Goal: Transaction & Acquisition: Purchase product/service

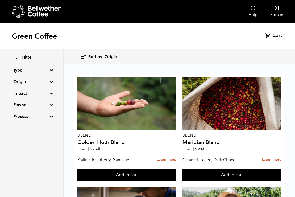
scroll to position [44, 0]
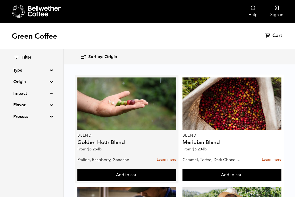
click at [134, 156] on p "Praline, Raspberry, Ganache" at bounding box center [106, 160] width 59 height 8
click at [115, 140] on h4 "Golden Hour Blend" at bounding box center [126, 142] width 99 height 5
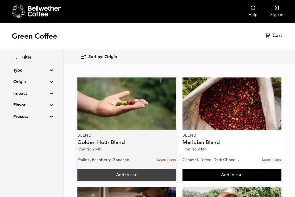
click at [111, 169] on button "Add to cart" at bounding box center [126, 175] width 99 height 12
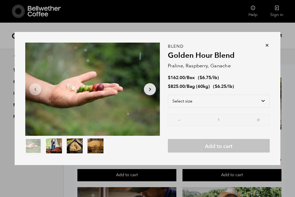
click at [266, 46] on icon at bounding box center [267, 45] width 5 height 5
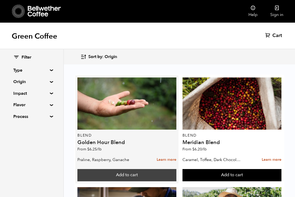
click at [114, 169] on button "Add to cart" at bounding box center [126, 175] width 99 height 12
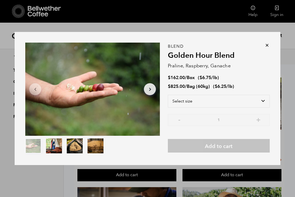
click at [269, 45] on icon at bounding box center [267, 45] width 5 height 5
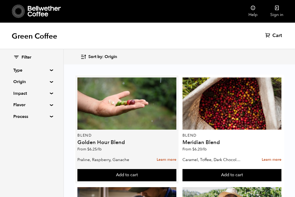
scroll to position [30, 0]
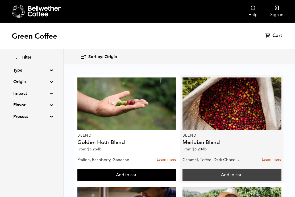
click at [177, 169] on button "Add to cart" at bounding box center [126, 175] width 99 height 12
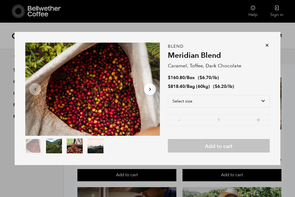
click at [268, 46] on icon at bounding box center [267, 45] width 5 height 5
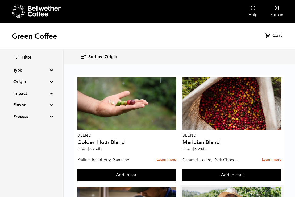
scroll to position [41, 0]
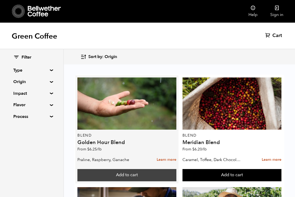
click at [140, 169] on button "Add to cart" at bounding box center [126, 175] width 99 height 12
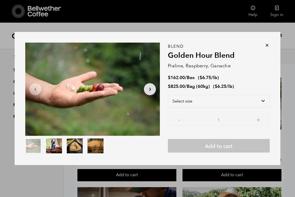
click at [266, 44] on icon at bounding box center [267, 45] width 5 height 5
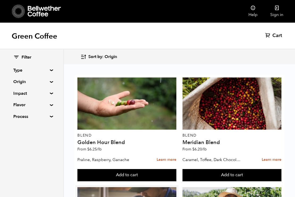
scroll to position [54, 0]
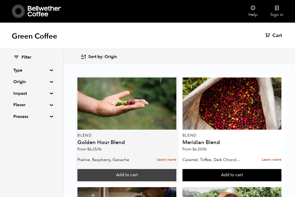
click at [136, 169] on button "Add to cart" at bounding box center [126, 175] width 99 height 12
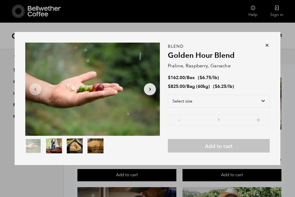
click at [269, 45] on icon at bounding box center [267, 45] width 5 height 5
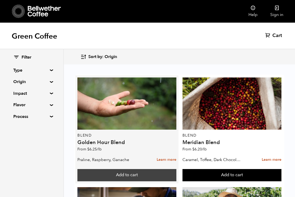
click at [143, 169] on button "Add to cart" at bounding box center [126, 175] width 99 height 12
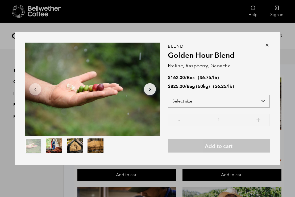
select select "box"
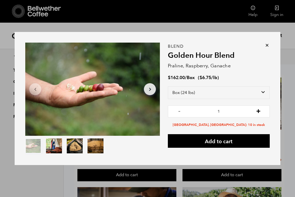
click at [260, 110] on button "+" at bounding box center [258, 110] width 7 height 5
type input "2"
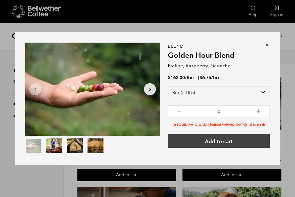
click at [238, 141] on button "Add to cart" at bounding box center [219, 141] width 102 height 14
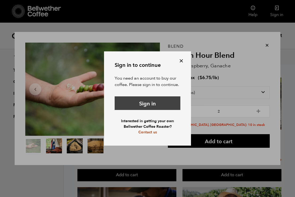
click at [155, 102] on link "Sign in" at bounding box center [148, 103] width 66 height 14
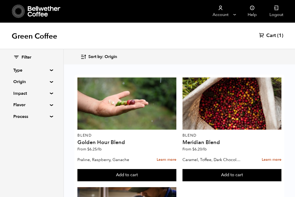
scroll to position [261, 0]
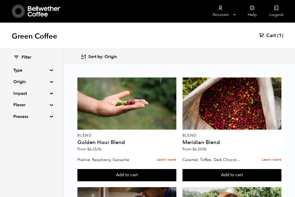
click at [177, 169] on button "Add to cart" at bounding box center [126, 175] width 99 height 12
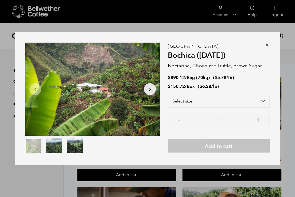
click at [266, 45] on icon at bounding box center [267, 45] width 5 height 5
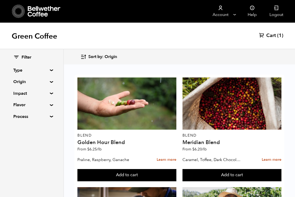
click at [177, 169] on button "Add to cart" at bounding box center [126, 175] width 99 height 12
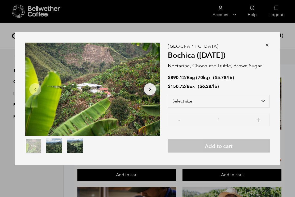
click at [266, 45] on icon at bounding box center [267, 45] width 5 height 5
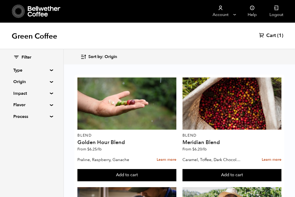
click at [50, 82] on summary "Origin" at bounding box center [31, 82] width 37 height 6
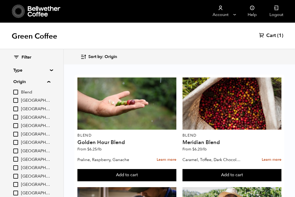
click at [16, 100] on input "[GEOGRAPHIC_DATA]" at bounding box center [15, 100] width 5 height 5
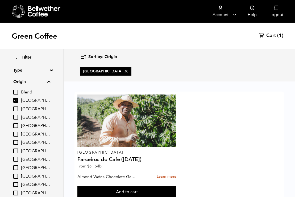
click at [15, 100] on input "[GEOGRAPHIC_DATA]" at bounding box center [15, 100] width 5 height 5
checkbox input "false"
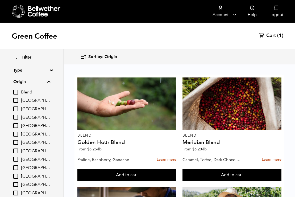
click at [15, 109] on input "[GEOGRAPHIC_DATA]" at bounding box center [15, 108] width 5 height 5
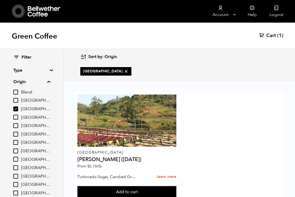
click at [15, 109] on input "[GEOGRAPHIC_DATA]" at bounding box center [15, 108] width 5 height 5
checkbox input "false"
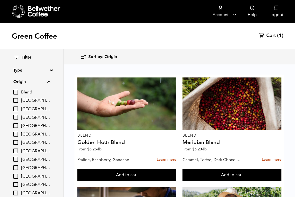
click at [17, 118] on input "[GEOGRAPHIC_DATA]" at bounding box center [15, 117] width 5 height 5
checkbox input "true"
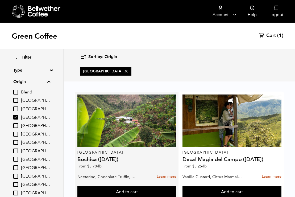
scroll to position [17, 0]
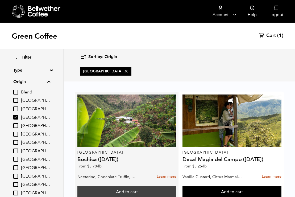
click at [142, 186] on button "Add to cart" at bounding box center [126, 192] width 99 height 12
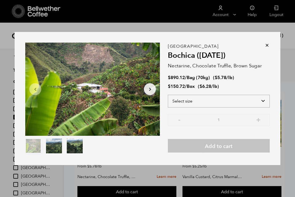
select select "box"
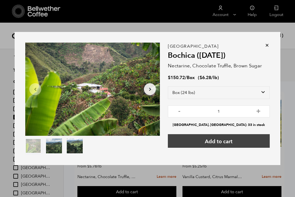
click at [238, 141] on button "Add to cart" at bounding box center [219, 141] width 102 height 14
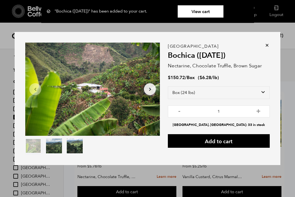
click at [268, 46] on icon at bounding box center [267, 45] width 5 height 5
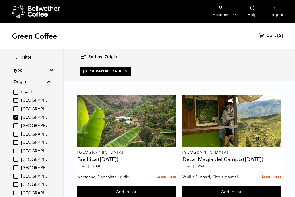
click at [15, 115] on input "[GEOGRAPHIC_DATA]" at bounding box center [15, 117] width 5 height 5
checkbox input "false"
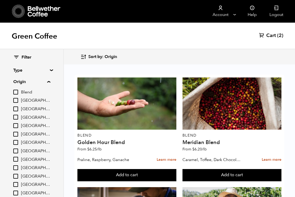
click at [16, 125] on input "East Java" at bounding box center [15, 125] width 5 height 5
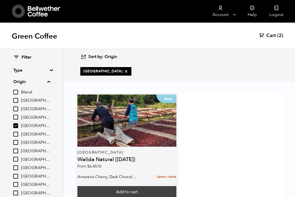
click at [129, 186] on button "Add to cart" at bounding box center [126, 192] width 99 height 12
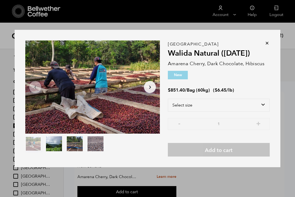
click at [267, 42] on icon at bounding box center [267, 42] width 5 height 5
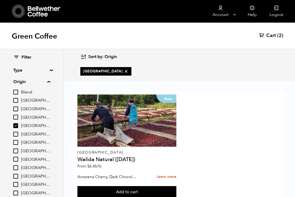
click at [17, 124] on input "East Java" at bounding box center [15, 125] width 5 height 5
checkbox input "false"
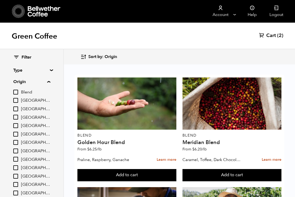
scroll to position [0, 0]
click at [49, 81] on summary "Origin" at bounding box center [31, 82] width 37 height 6
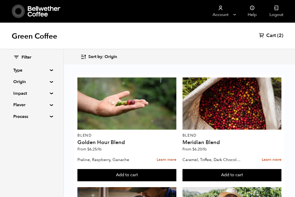
click at [50, 102] on div "Filter Type Blend Single Origin Decaf Seasonal Year Round Origin Blend Brazil B…" at bounding box center [31, 87] width 63 height 76
click at [50, 103] on div "Filter Type Blend Single Origin Decaf Seasonal Year Round Origin Blend Brazil B…" at bounding box center [31, 87] width 63 height 76
click at [49, 105] on summary "Flavor" at bounding box center [31, 105] width 37 height 6
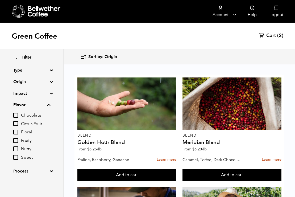
click at [17, 147] on input "Nutty" at bounding box center [15, 148] width 5 height 5
checkbox input "true"
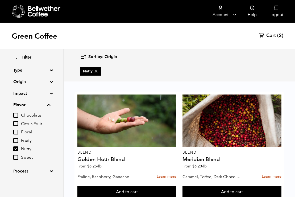
scroll to position [363, 0]
click at [137, 186] on button "Add to cart" at bounding box center [126, 192] width 99 height 12
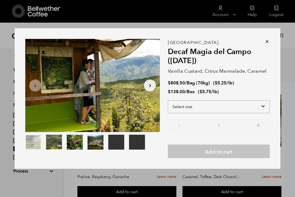
select select "box"
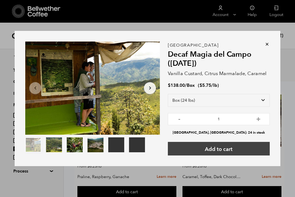
click at [228, 149] on button "Add to cart" at bounding box center [219, 149] width 102 height 14
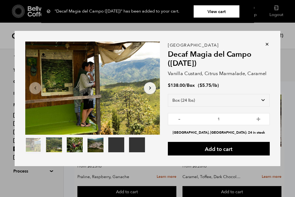
click at [267, 44] on icon at bounding box center [267, 44] width 5 height 5
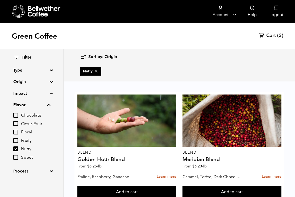
scroll to position [284, 0]
click at [277, 36] on link "Cart (3)" at bounding box center [271, 35] width 24 height 6
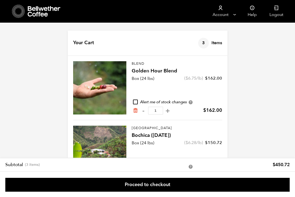
click at [37, 12] on icon at bounding box center [44, 11] width 33 height 11
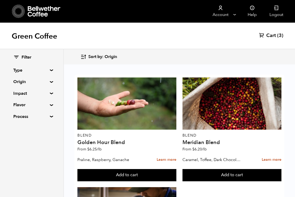
scroll to position [111, 0]
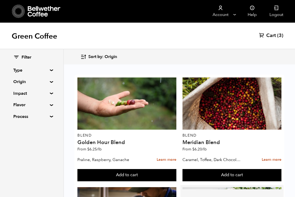
click at [177, 174] on button "Add to cart" at bounding box center [126, 175] width 99 height 12
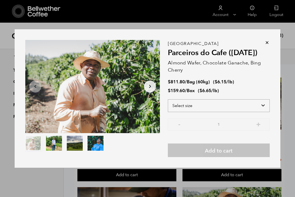
select select "box"
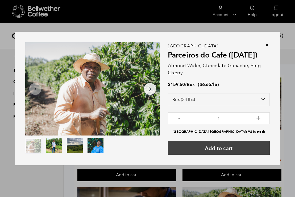
click at [209, 149] on button "Add to cart" at bounding box center [219, 148] width 102 height 14
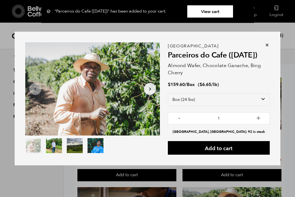
click at [223, 12] on link "View cart" at bounding box center [210, 11] width 46 height 12
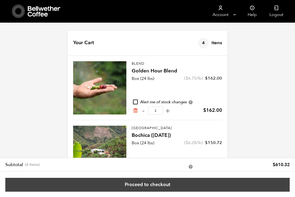
click at [185, 185] on link "Proceed to checkout" at bounding box center [147, 185] width 285 height 14
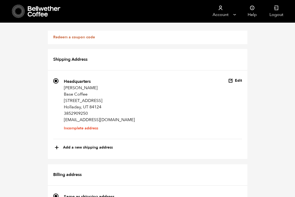
scroll to position [38, 0]
click at [78, 143] on button "+ Add a new shipping address" at bounding box center [84, 147] width 58 height 9
type input "New address"
select select
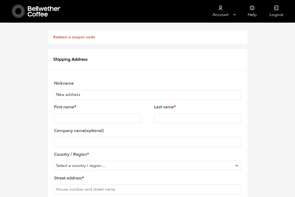
click at [83, 113] on input "First name *" at bounding box center [97, 118] width 87 height 10
click at [81, 90] on input "New address" at bounding box center [147, 95] width 187 height 10
drag, startPoint x: 80, startPoint y: 77, endPoint x: 34, endPoint y: 79, distance: 46.7
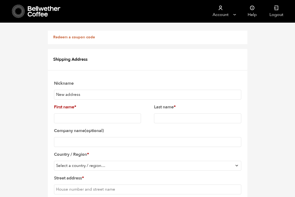
drag, startPoint x: 83, startPoint y: 77, endPoint x: 50, endPoint y: 77, distance: 33.3
click at [50, 77] on div "Shipping Address 558 Headquarters [PERSON_NAME][GEOGRAPHIC_DATA] Coffee [STREET…" at bounding box center [148, 199] width 200 height 301
type input "Base Coffee OG"
click at [63, 113] on input "First name *" at bounding box center [97, 118] width 87 height 10
type input "Grant"
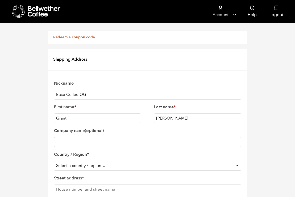
type input "[PERSON_NAME]"
type input "Base Coffee"
select select "US"
click at [75, 184] on input "Street address *" at bounding box center [147, 189] width 187 height 10
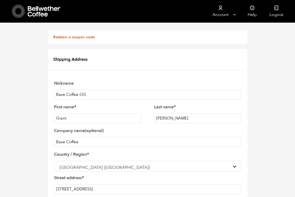
type input "[STREET_ADDRESS]"
type input "Midvale"
type input "U"
type input "UT"
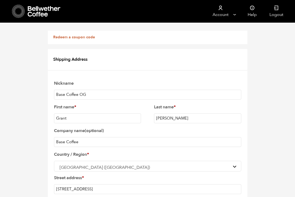
scroll to position [179, 0]
select select "UT"
type input "84047"
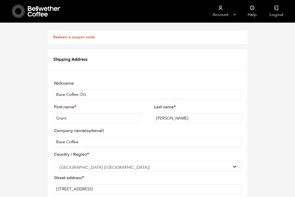
type input "3852909250"
type input "[EMAIL_ADDRESS][DOMAIN_NAME]"
